Goal: Information Seeking & Learning: Learn about a topic

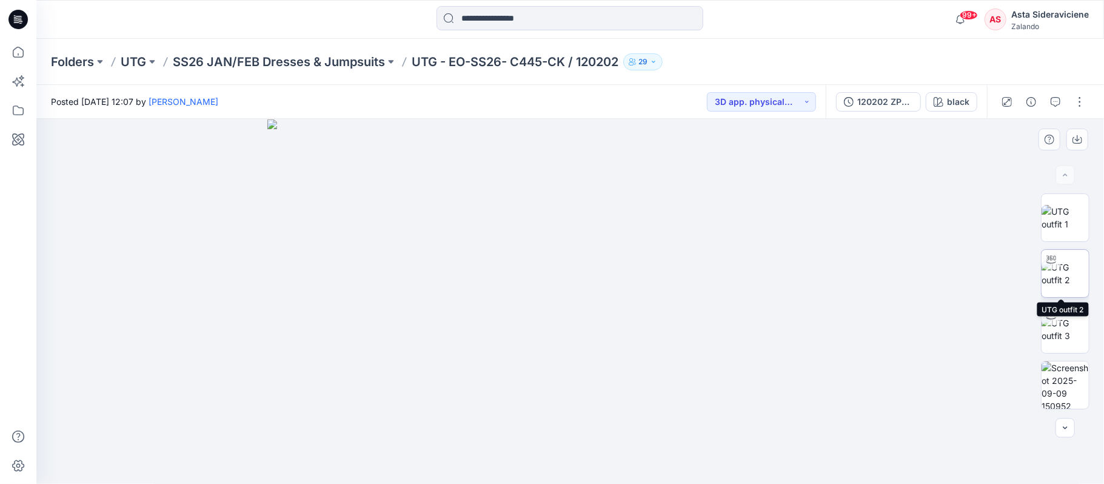
click at [1066, 264] on img at bounding box center [1064, 273] width 47 height 25
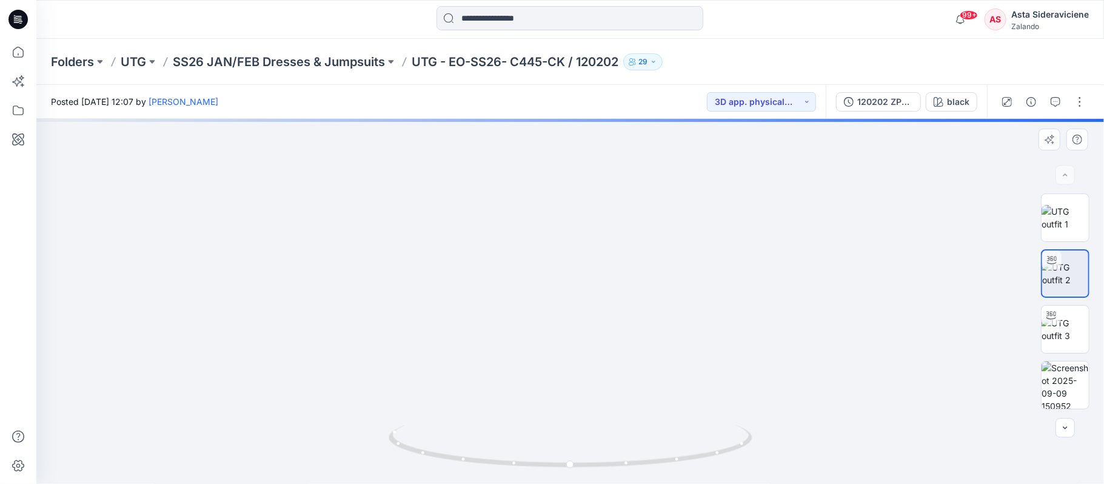
drag, startPoint x: 589, startPoint y: 333, endPoint x: 568, endPoint y: 412, distance: 82.2
click at [568, 412] on img at bounding box center [570, 257] width 832 height 454
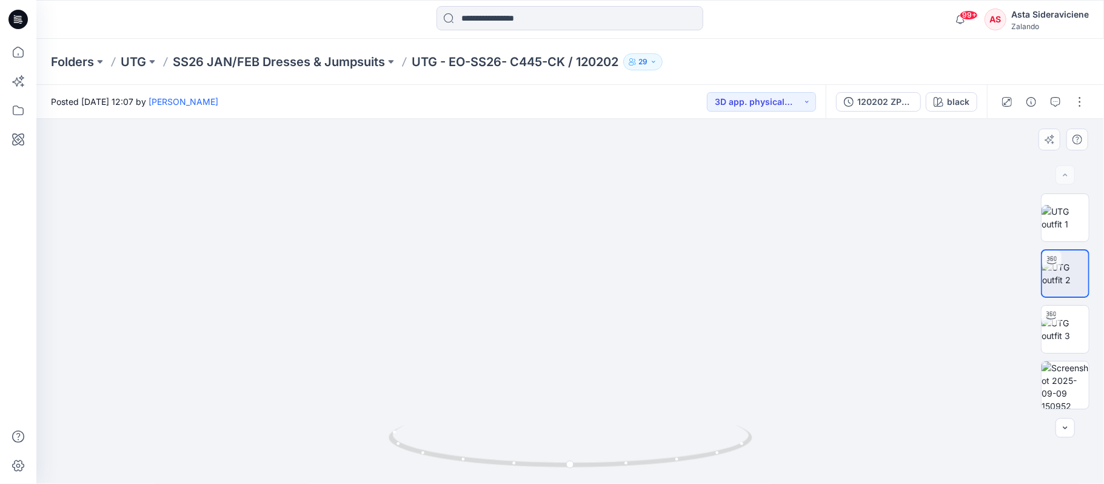
drag, startPoint x: 585, startPoint y: 275, endPoint x: 586, endPoint y: 293, distance: 18.2
click at [586, 293] on img at bounding box center [571, 263] width 1182 height 444
click at [1067, 383] on img at bounding box center [1064, 384] width 47 height 47
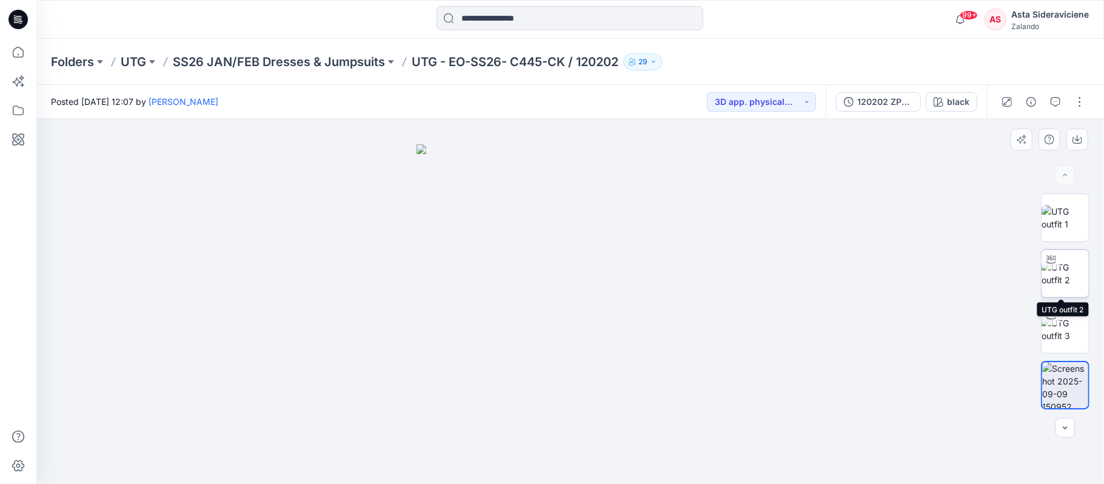
click at [1063, 267] on img at bounding box center [1064, 273] width 47 height 25
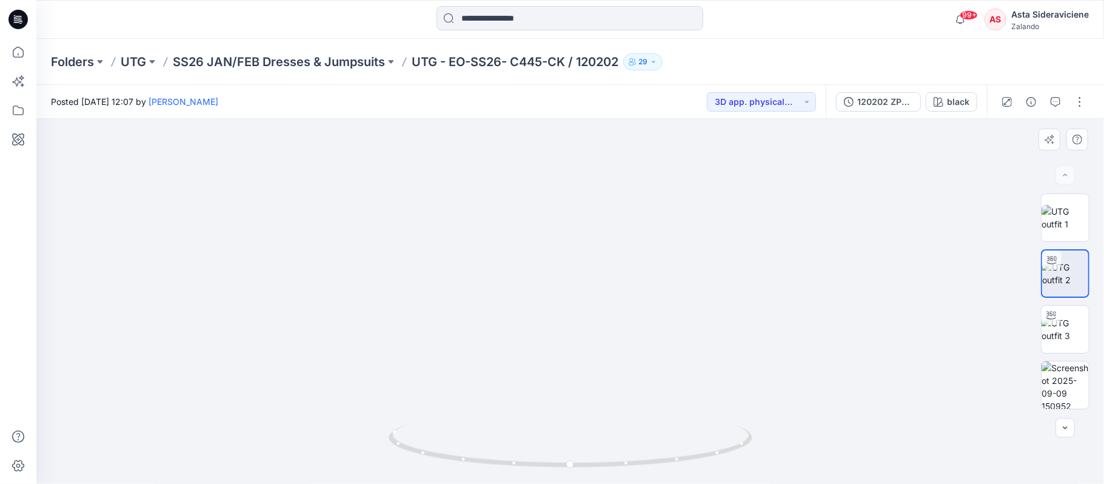
drag, startPoint x: 577, startPoint y: 221, endPoint x: 565, endPoint y: 361, distance: 140.5
click at [565, 361] on img at bounding box center [570, 240] width 766 height 487
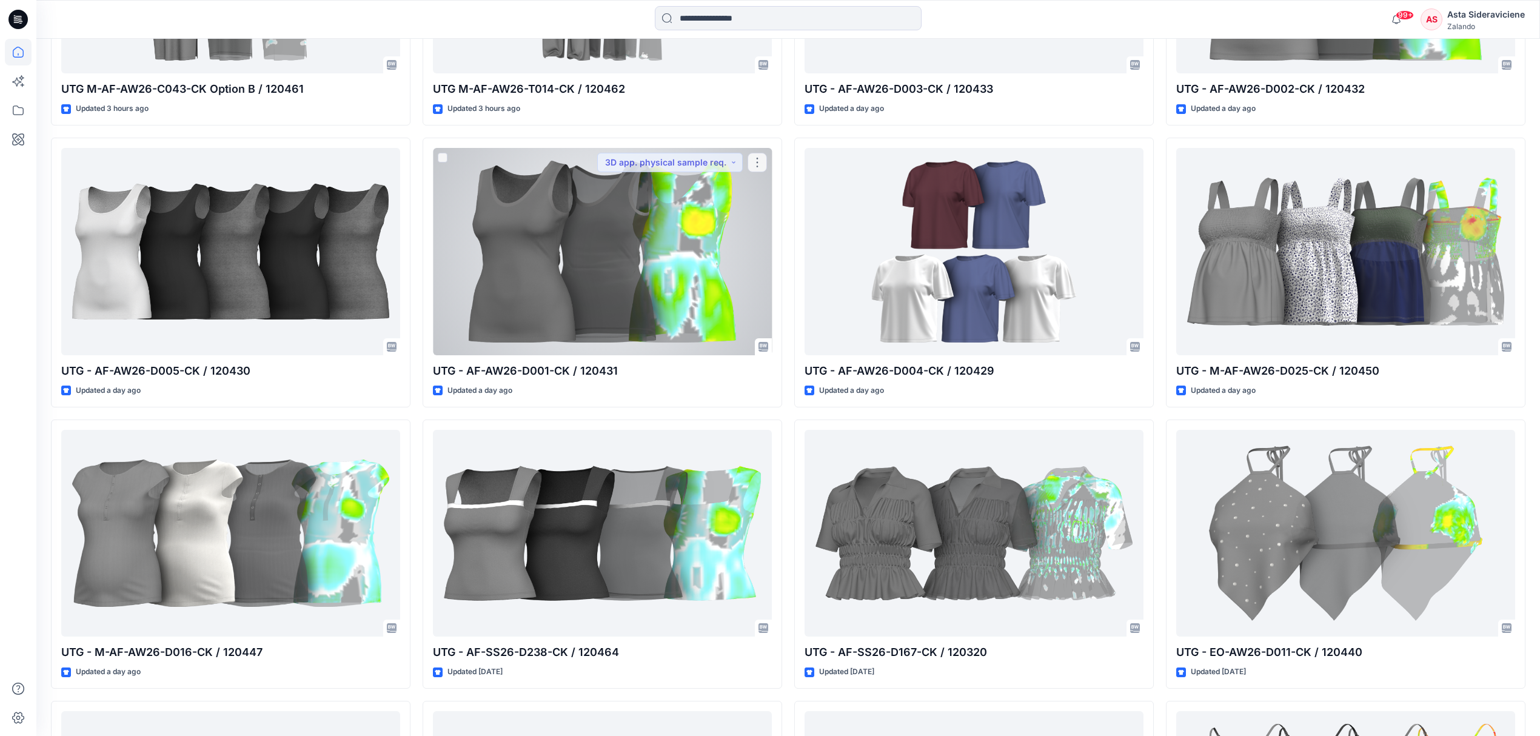
scroll to position [381, 0]
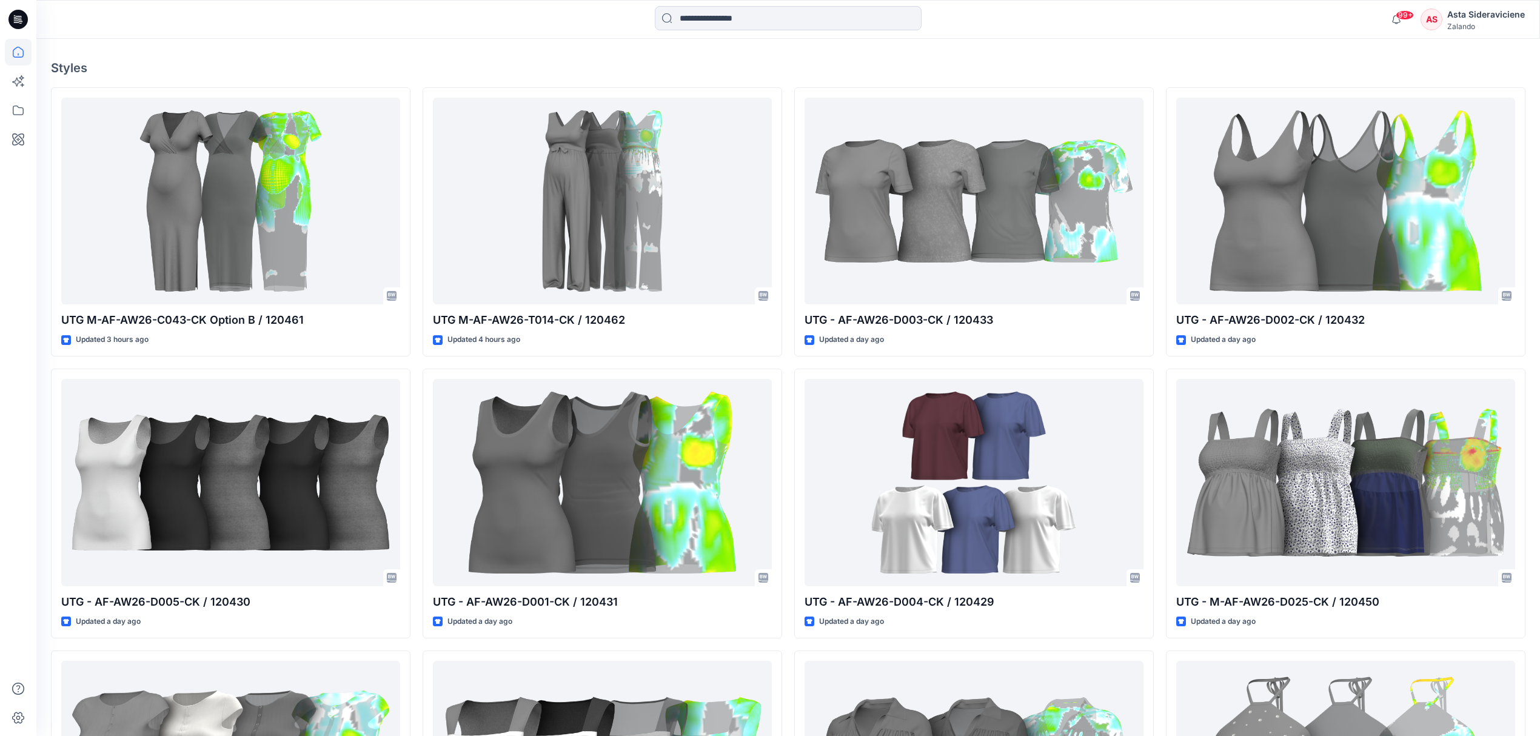
drag, startPoint x: 716, startPoint y: 18, endPoint x: 690, endPoint y: 0, distance: 31.8
click at [716, 18] on input at bounding box center [788, 18] width 267 height 24
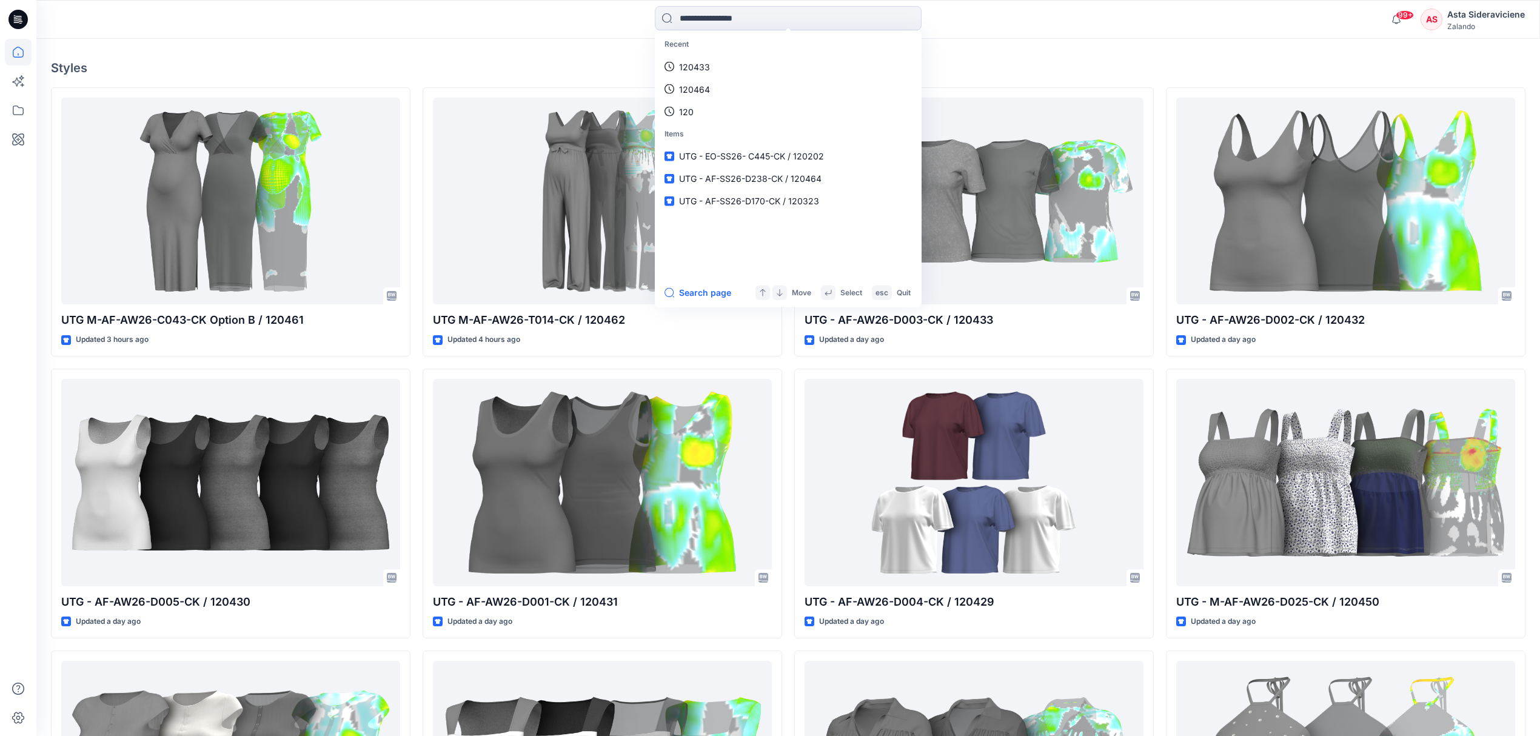
type input "*"
type input "******"
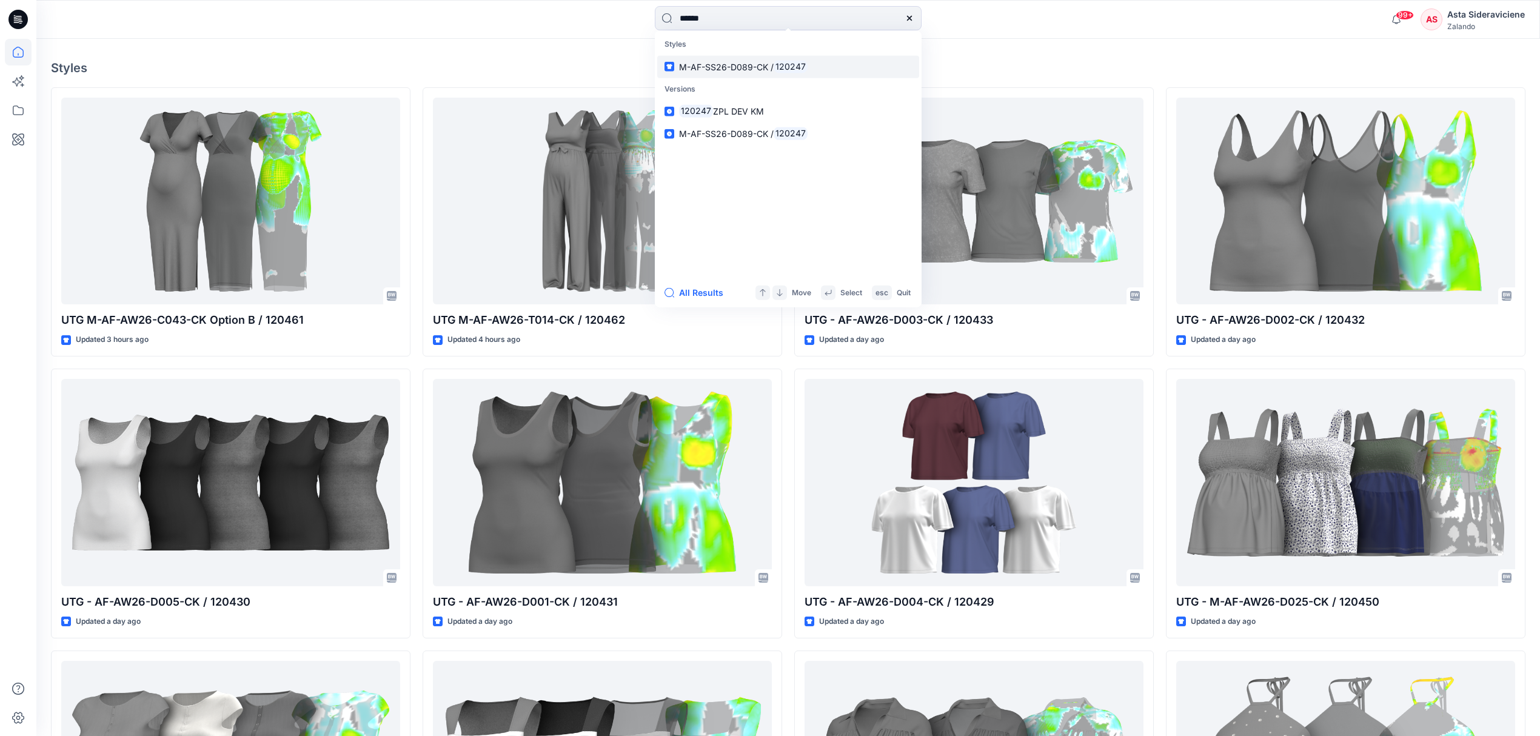
click at [727, 69] on span "M-AF-SS26-D089-CK /" at bounding box center [726, 66] width 95 height 10
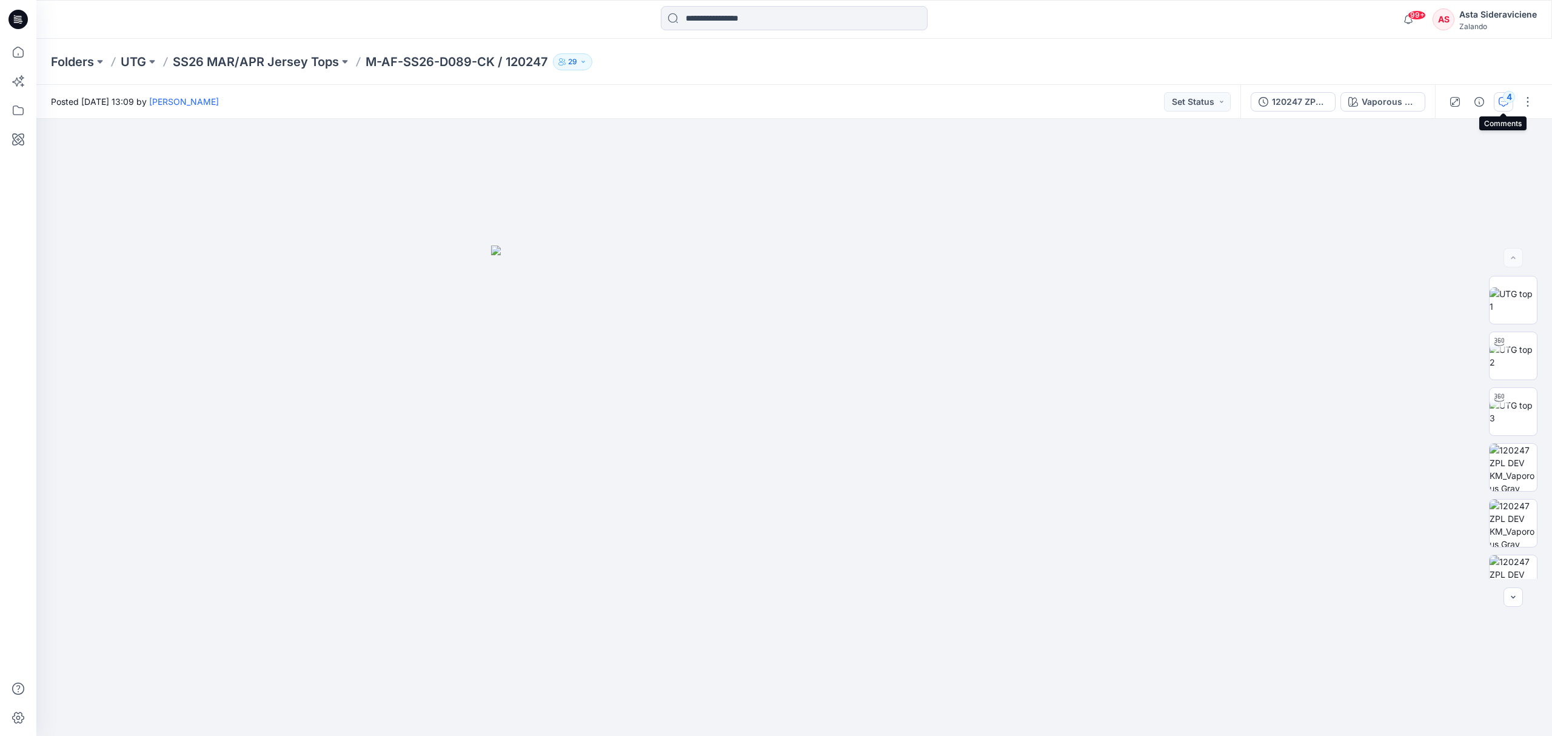
click at [1501, 95] on button "4" at bounding box center [1502, 101] width 19 height 19
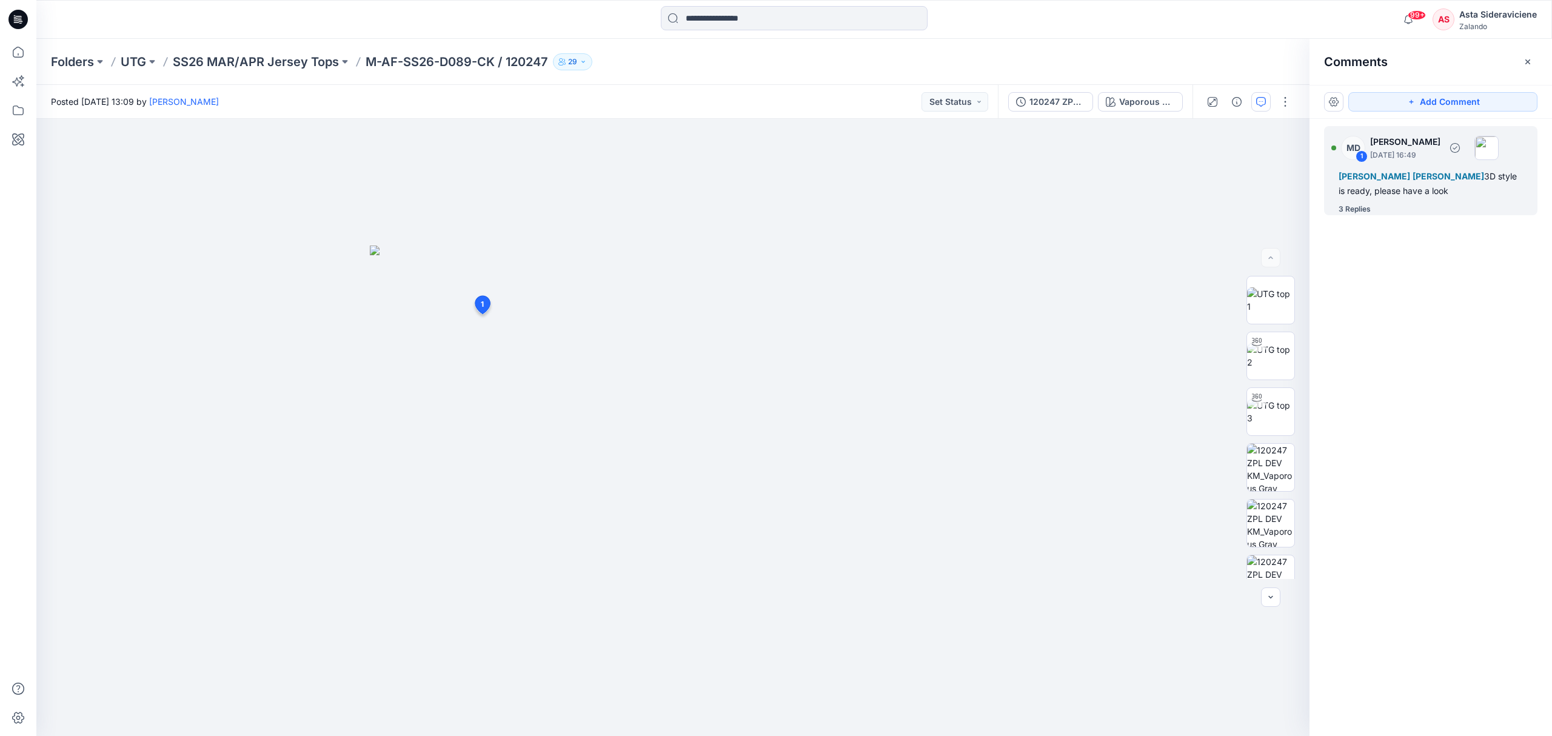
drag, startPoint x: 1368, startPoint y: 204, endPoint x: 1360, endPoint y: 207, distance: 8.4
click at [1367, 204] on div "3 Replies" at bounding box center [1354, 209] width 32 height 12
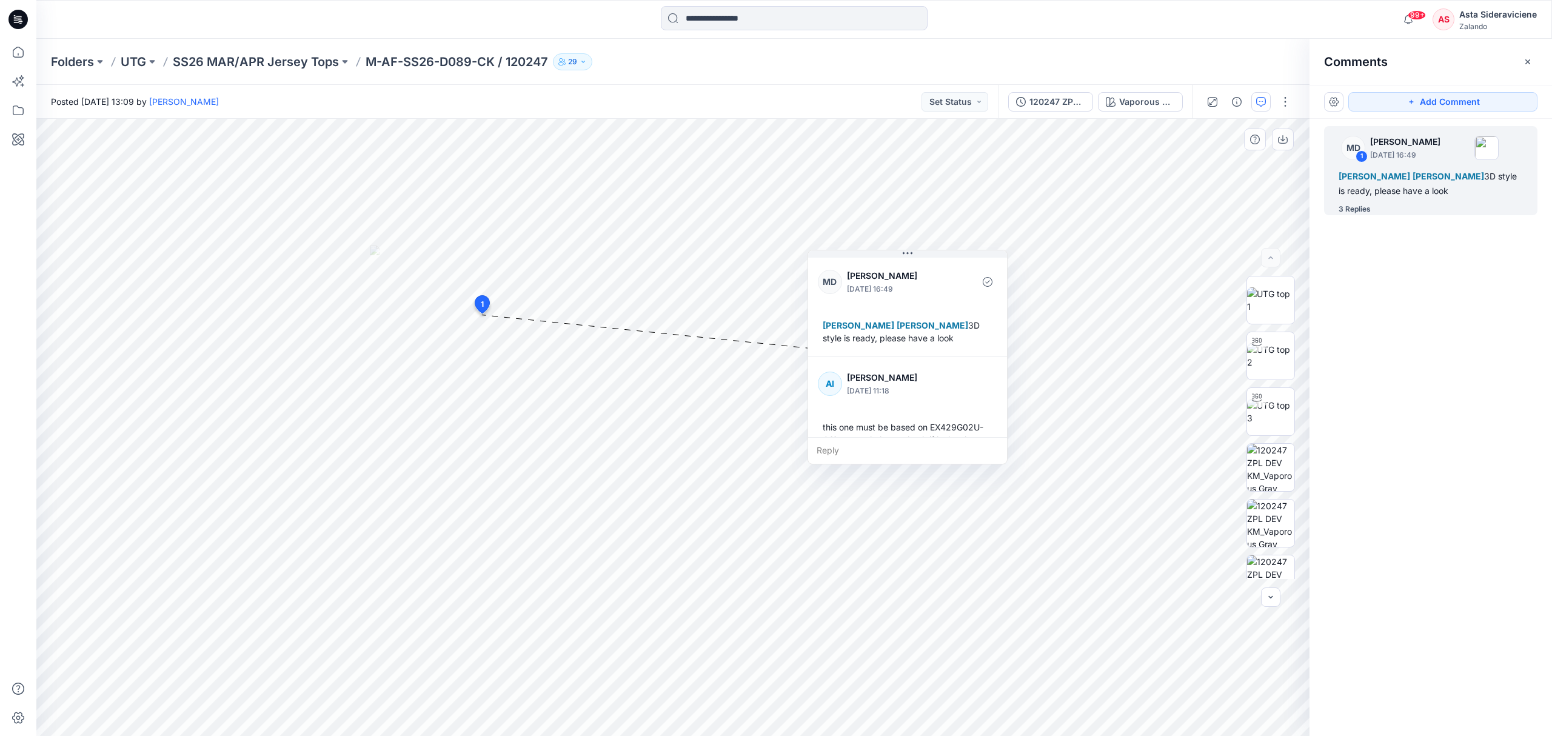
drag, startPoint x: 587, startPoint y: 373, endPoint x: 931, endPoint y: 304, distance: 351.3
click at [931, 304] on div "MD Marnie Douven June 11, 2025 16:49 Alexandre Ivan Almeida Fonseca Angel O'bri…" at bounding box center [907, 305] width 199 height 101
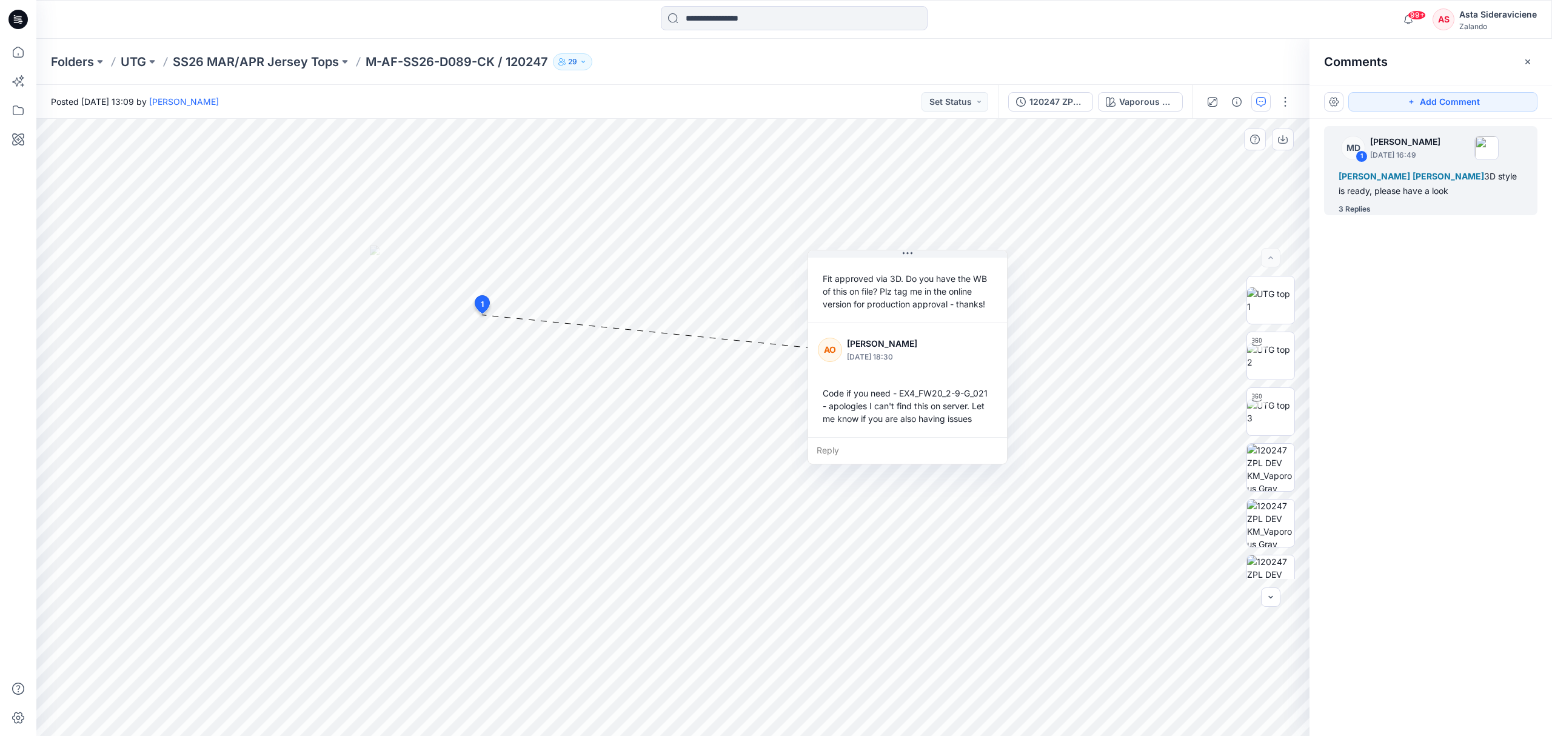
scroll to position [276, 0]
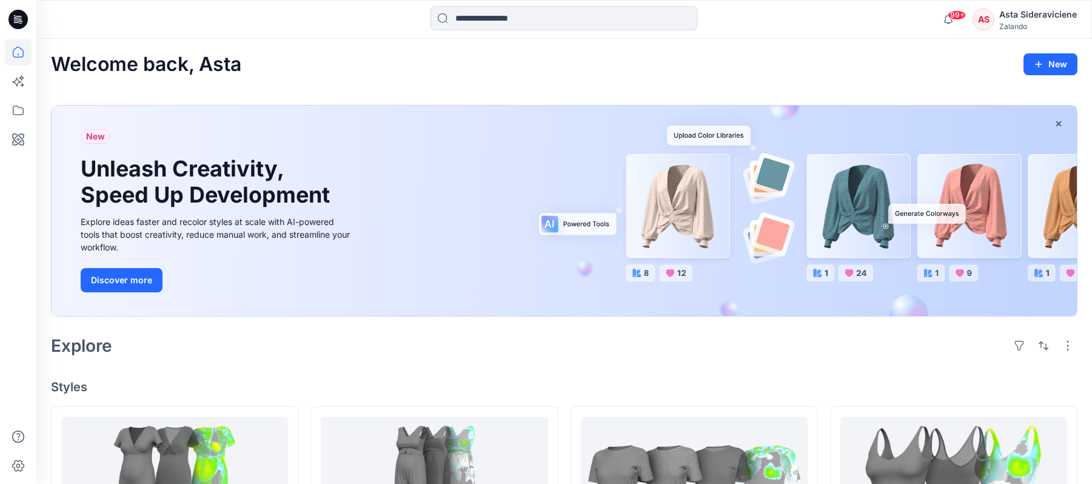
scroll to position [127, 0]
